Goal: Transaction & Acquisition: Purchase product/service

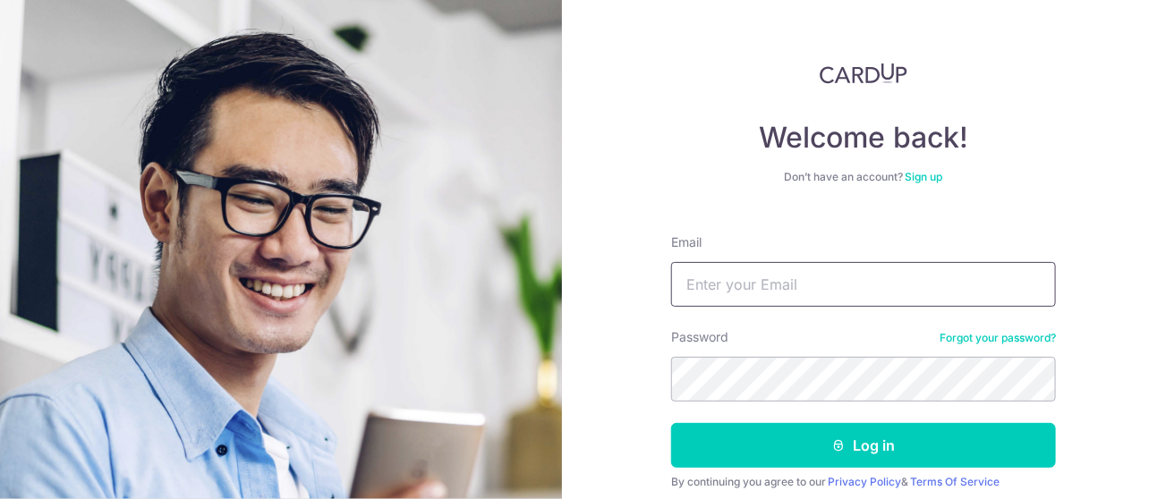
click at [758, 281] on input "Email" at bounding box center [863, 284] width 385 height 45
type input "joanne.chen@outlook.com"
click at [671, 423] on button "Log in" at bounding box center [863, 445] width 385 height 45
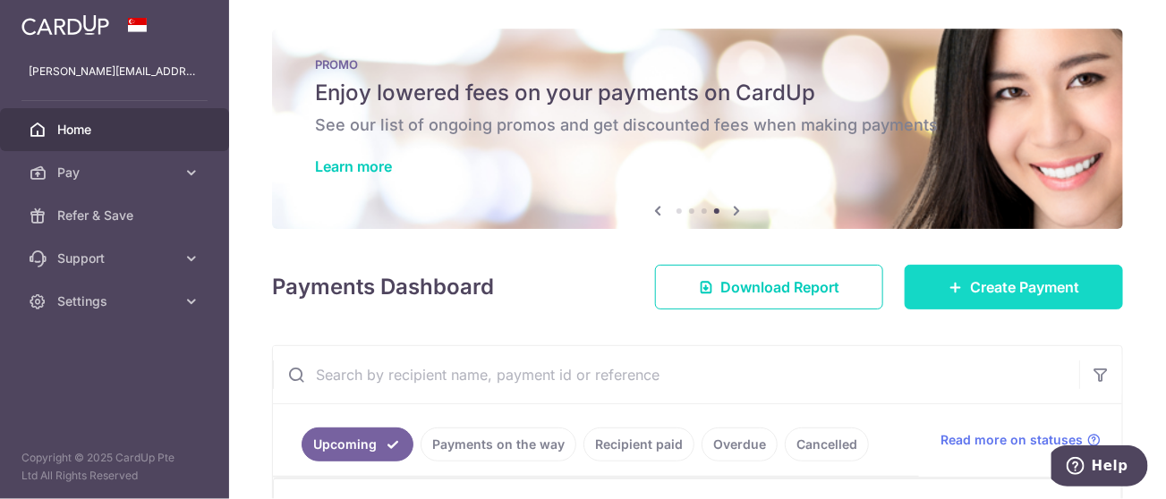
click at [974, 286] on span "Create Payment" at bounding box center [1024, 286] width 109 height 21
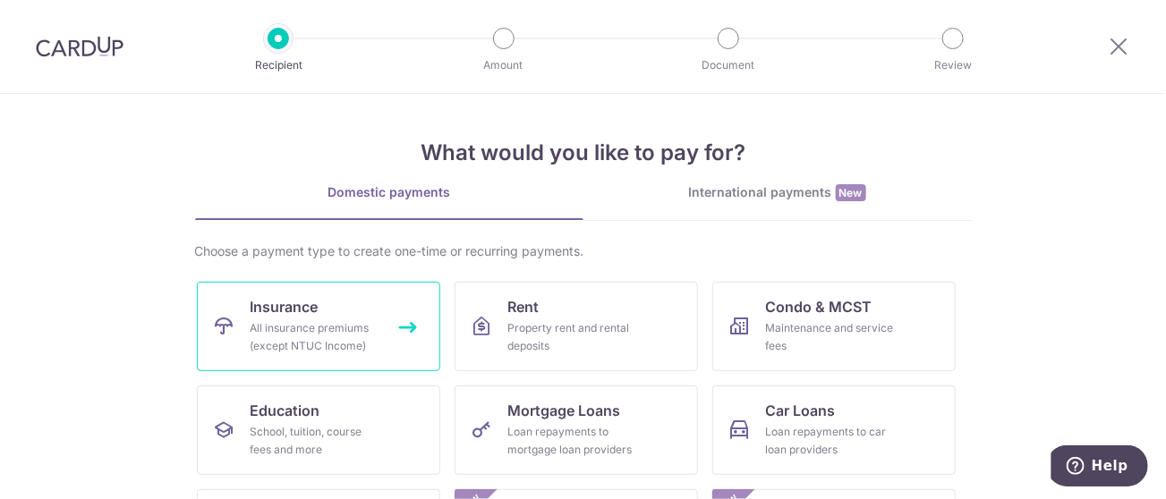
click at [342, 317] on link "Insurance All insurance premiums (except NTUC Income)" at bounding box center [318, 326] width 243 height 89
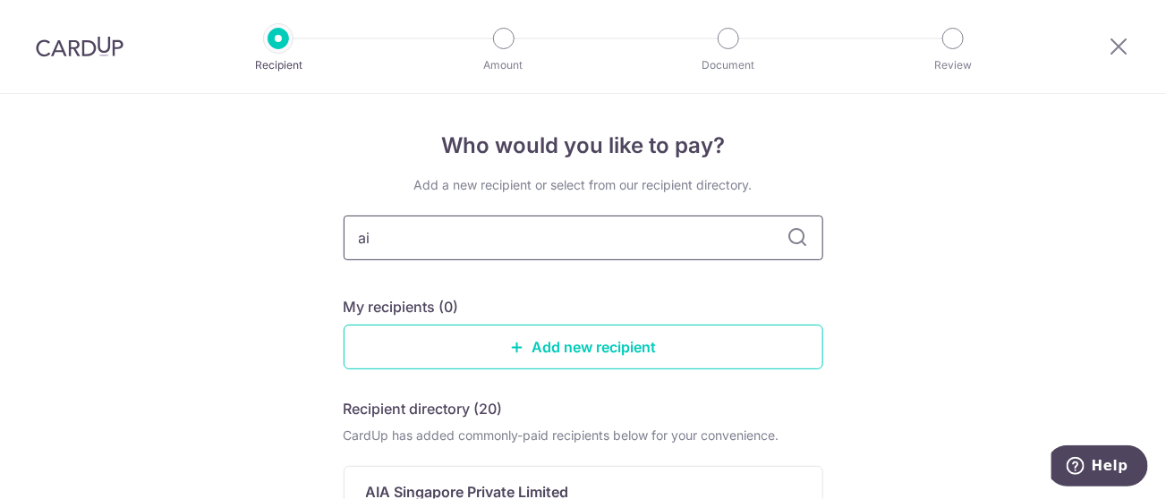
type input "aia"
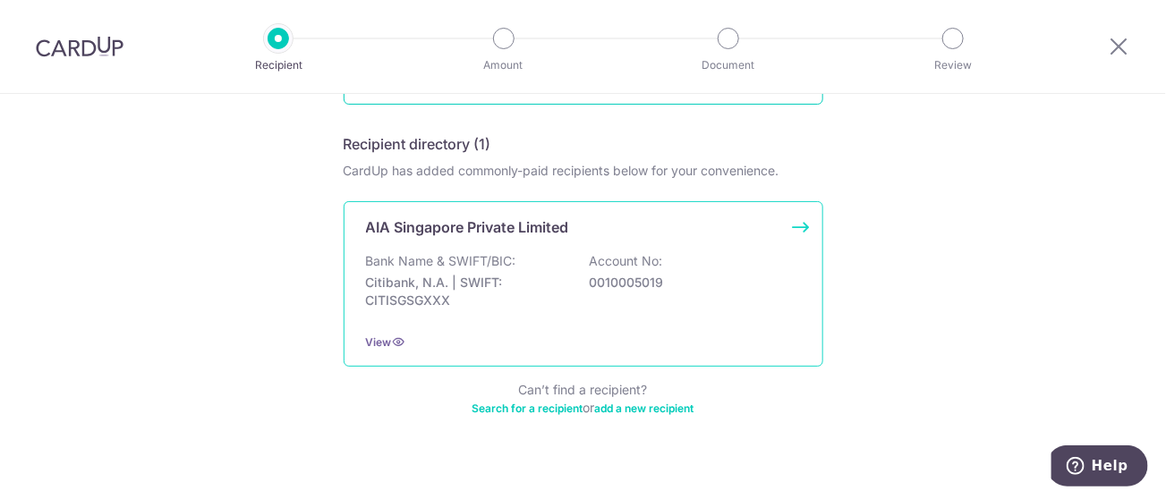
click at [502, 249] on div "AIA Singapore Private Limited Bank Name & SWIFT/BIC: Citibank, N.A. | SWIFT: CI…" at bounding box center [583, 283] width 479 height 165
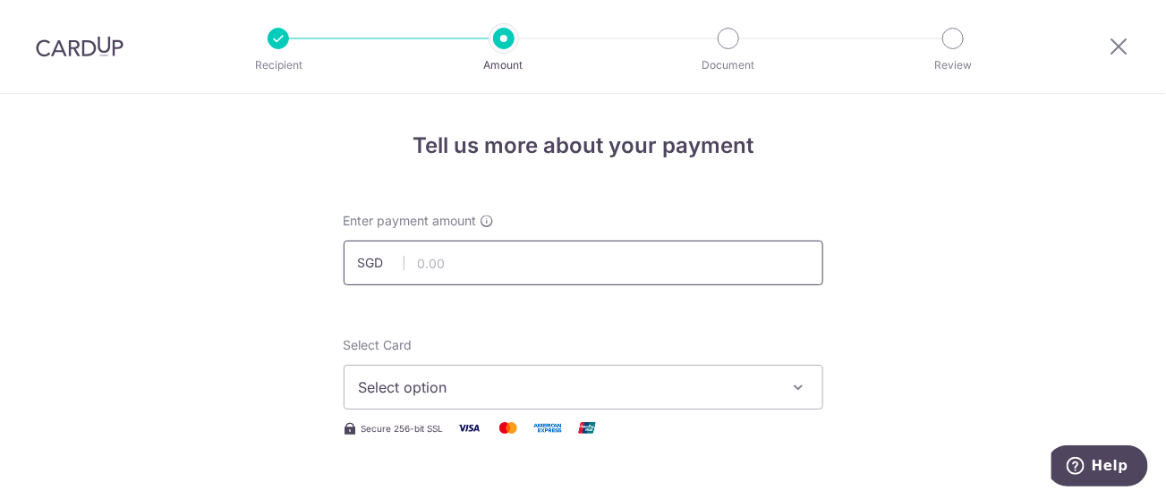
click at [452, 267] on input "text" at bounding box center [583, 263] width 479 height 45
type input "12,000.00"
click at [666, 380] on span "Select option" at bounding box center [567, 387] width 417 height 21
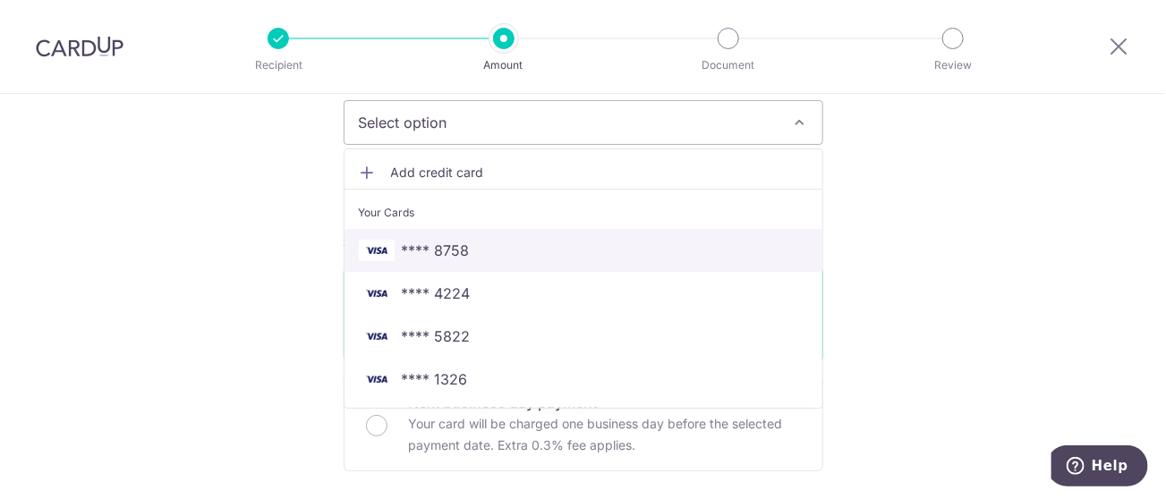
click at [483, 247] on span "**** 8758" at bounding box center [583, 250] width 449 height 21
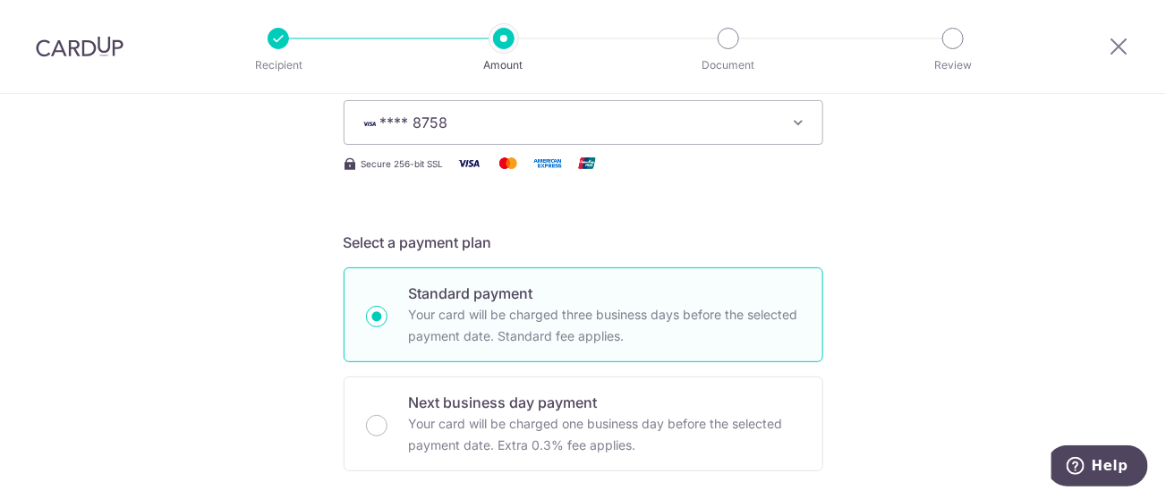
scroll to position [530, 0]
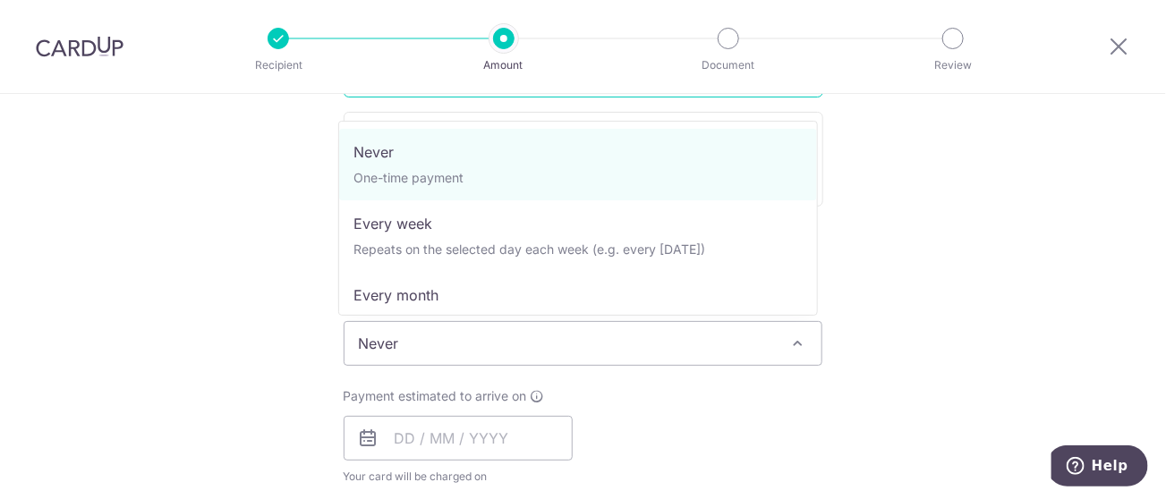
click at [679, 352] on span "Never" at bounding box center [583, 343] width 478 height 43
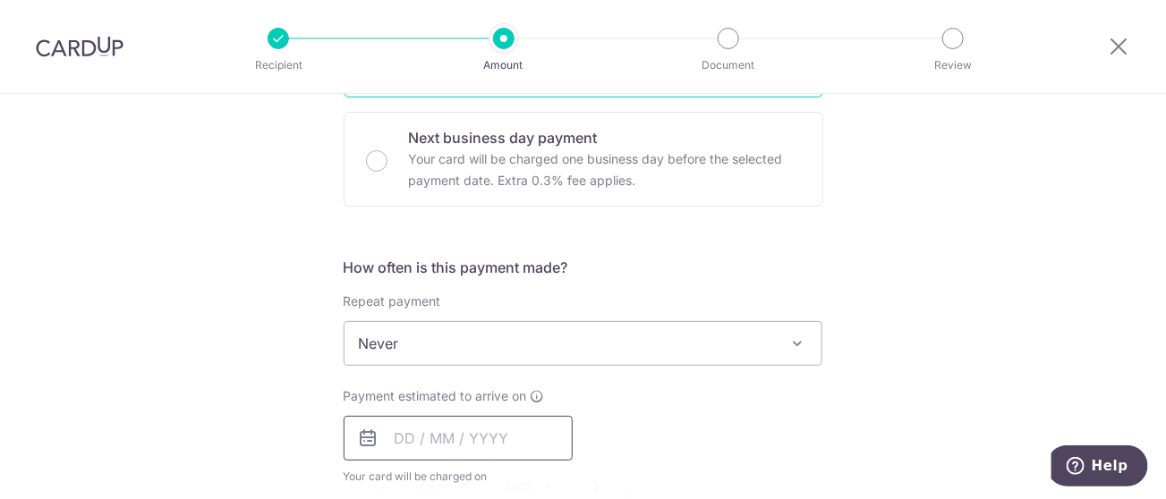
click at [467, 434] on input "text" at bounding box center [458, 438] width 229 height 45
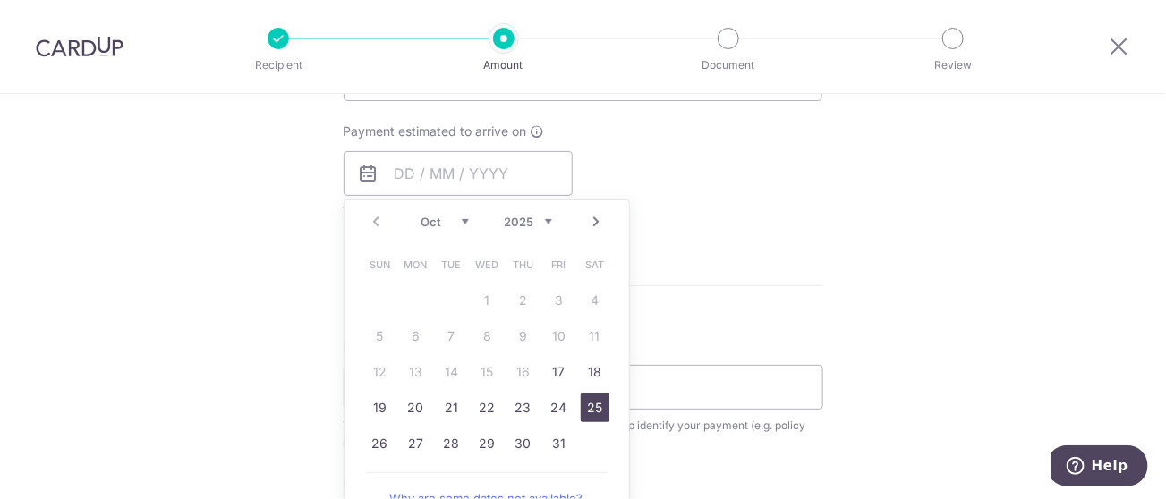
click at [589, 409] on link "25" at bounding box center [595, 408] width 29 height 29
type input "[DATE]"
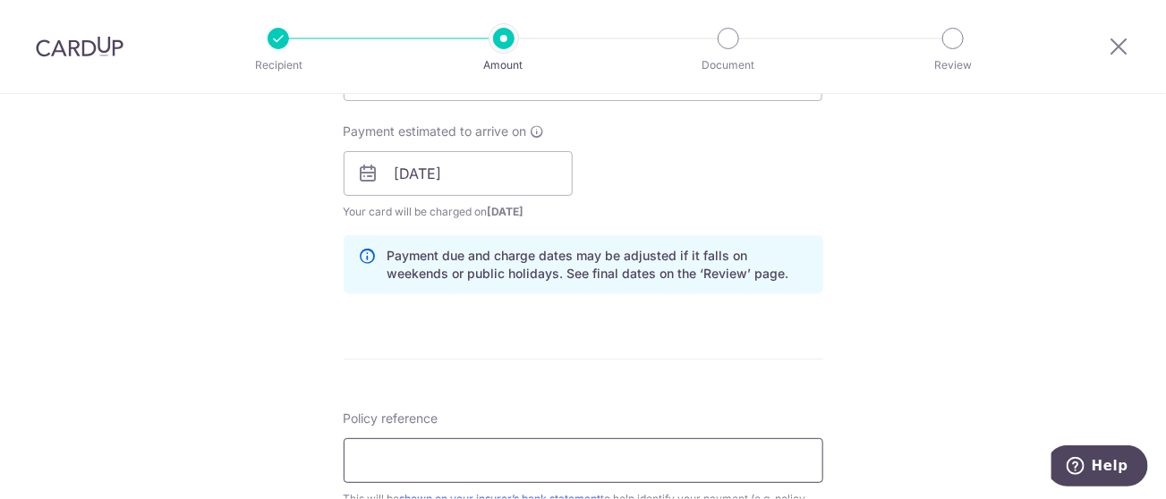
click at [540, 447] on input "Policy reference" at bounding box center [583, 460] width 479 height 45
paste input "U127251460"
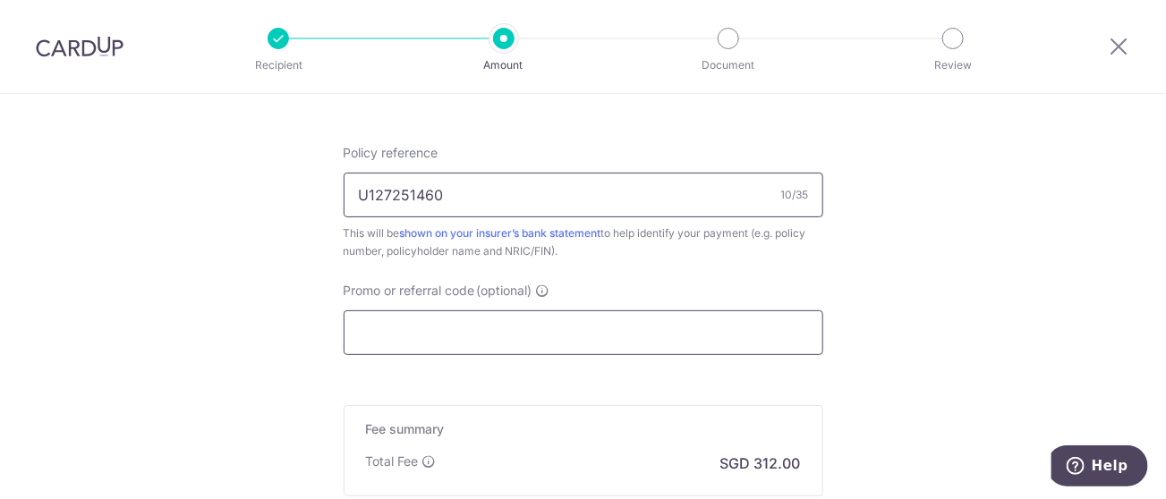
type input "U127251460"
click at [503, 341] on input "Promo or referral code (optional)" at bounding box center [583, 332] width 479 height 45
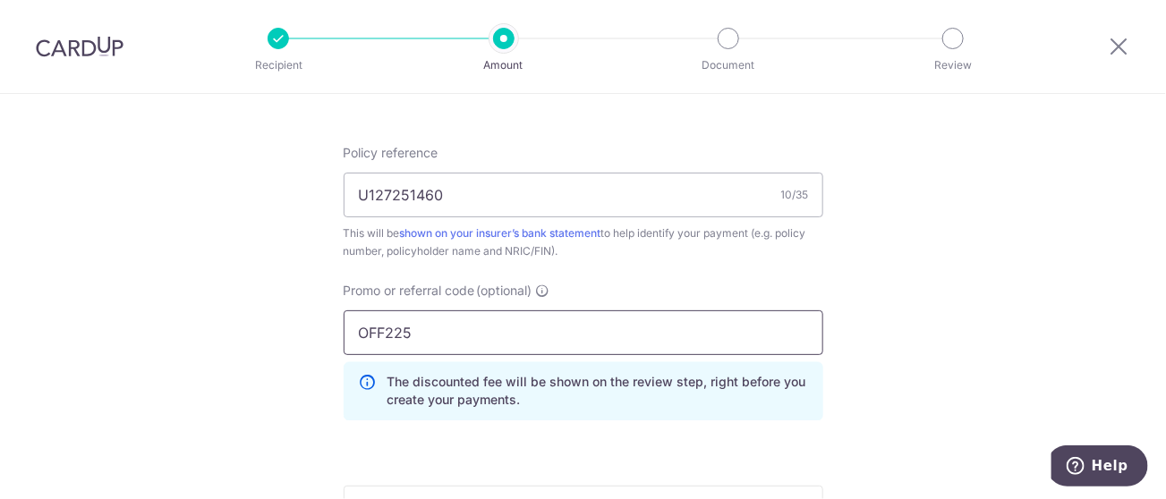
type input "OFF225"
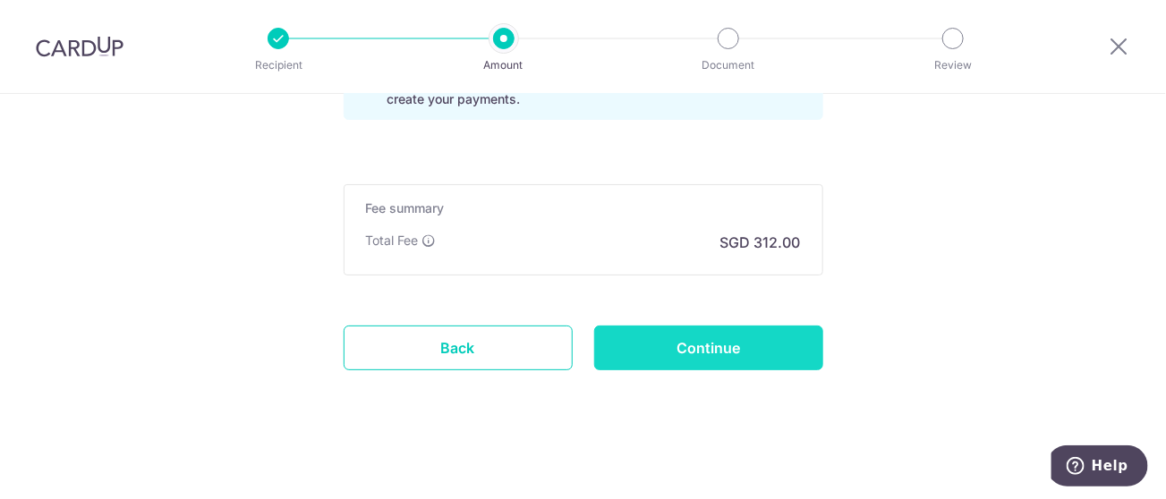
click at [731, 334] on input "Continue" at bounding box center [708, 348] width 229 height 45
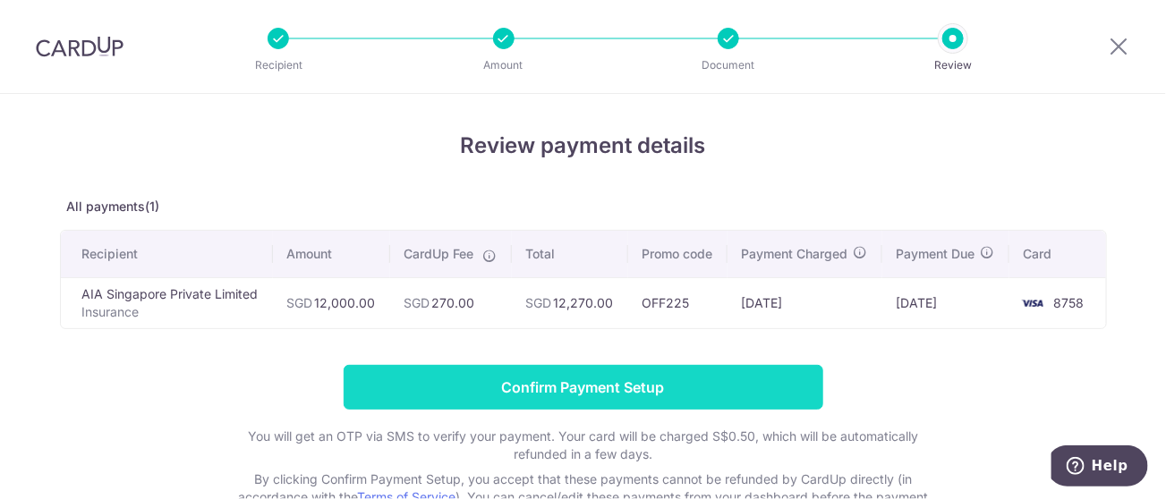
click at [603, 406] on input "Confirm Payment Setup" at bounding box center [583, 387] width 479 height 45
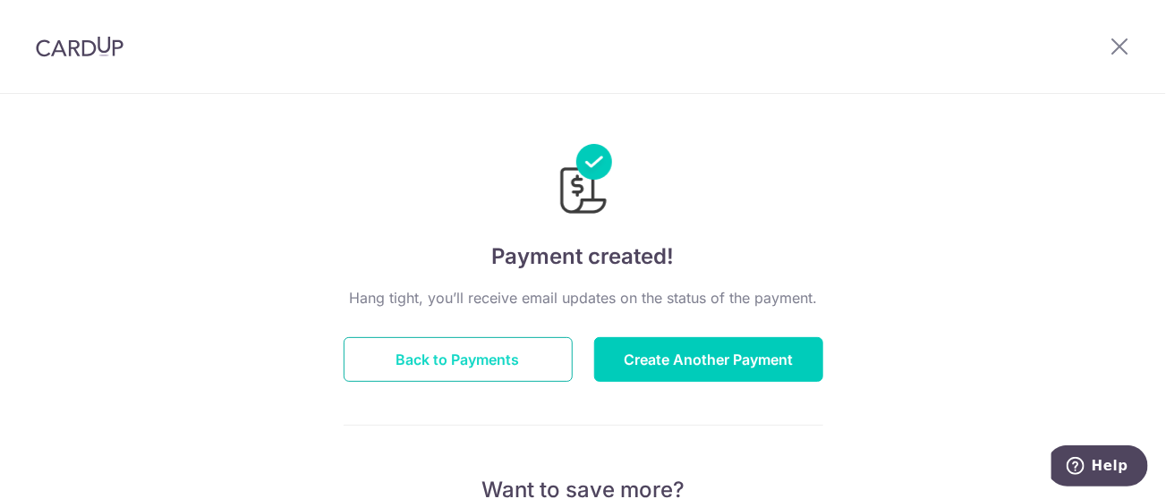
click at [475, 371] on button "Back to Payments" at bounding box center [458, 359] width 229 height 45
